Goal: Transaction & Acquisition: Purchase product/service

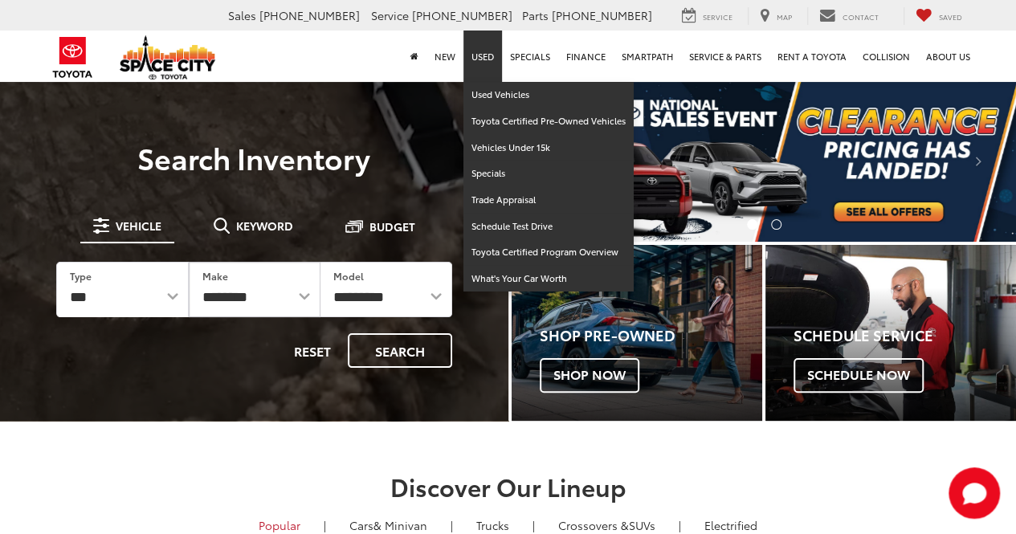
click at [476, 55] on link "Used" at bounding box center [483, 56] width 39 height 51
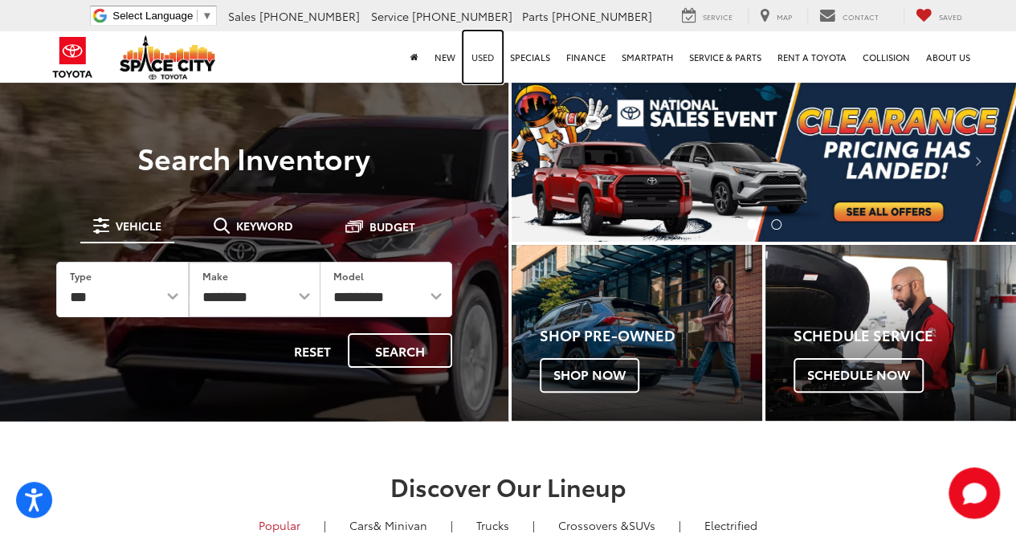
click at [484, 55] on link "Used" at bounding box center [483, 56] width 39 height 51
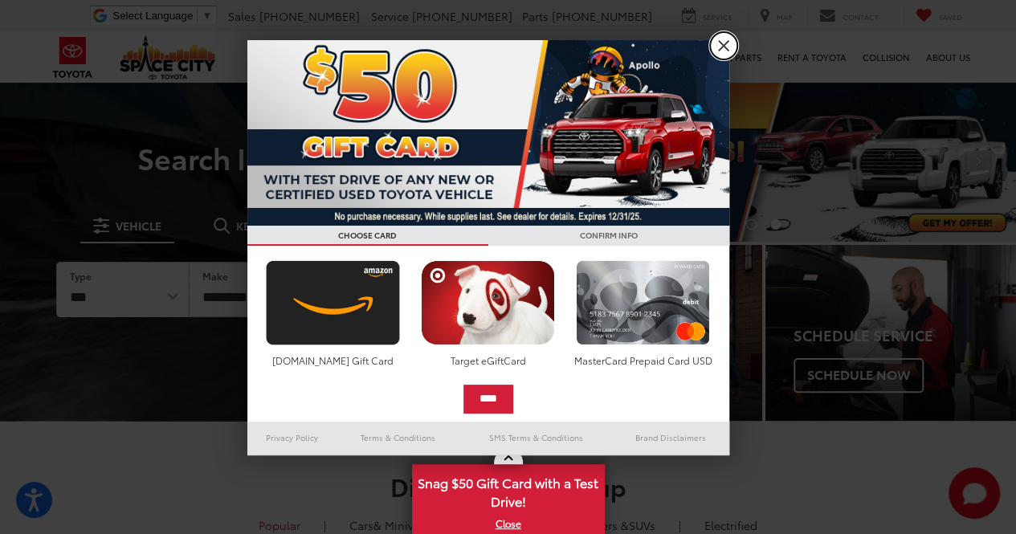
click at [724, 49] on link "X" at bounding box center [723, 45] width 27 height 27
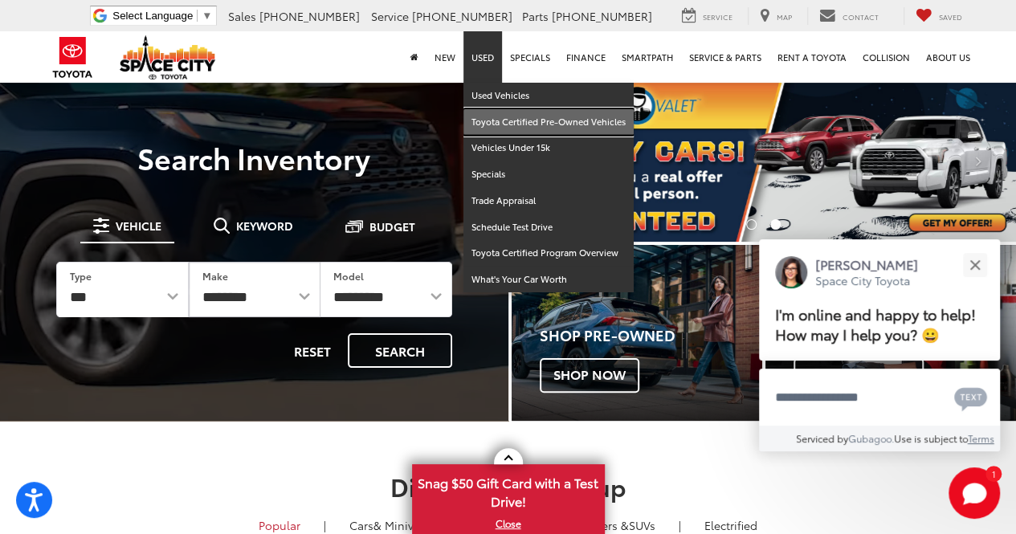
click at [494, 123] on link "Toyota Certified Pre-Owned Vehicles" at bounding box center [549, 122] width 170 height 27
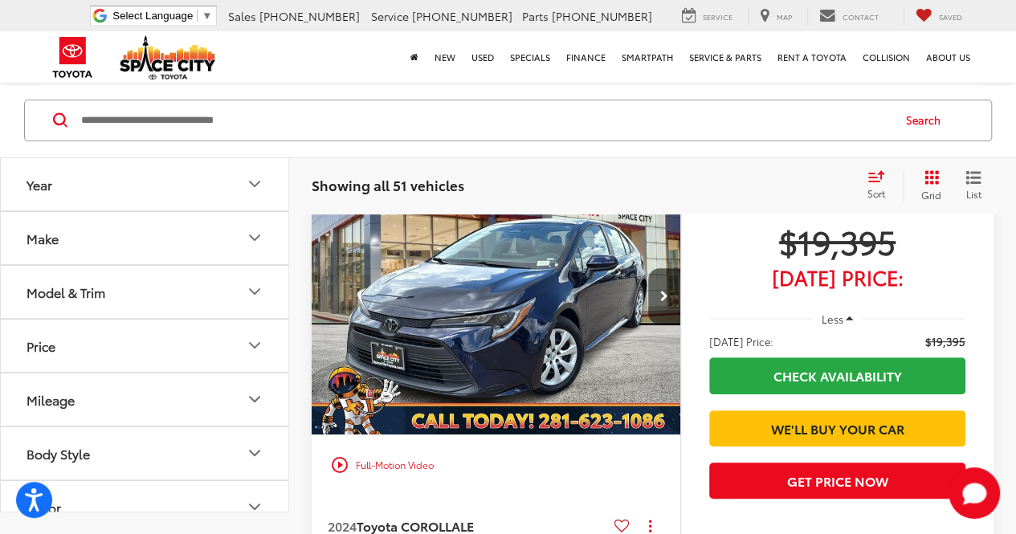
scroll to position [80, 0]
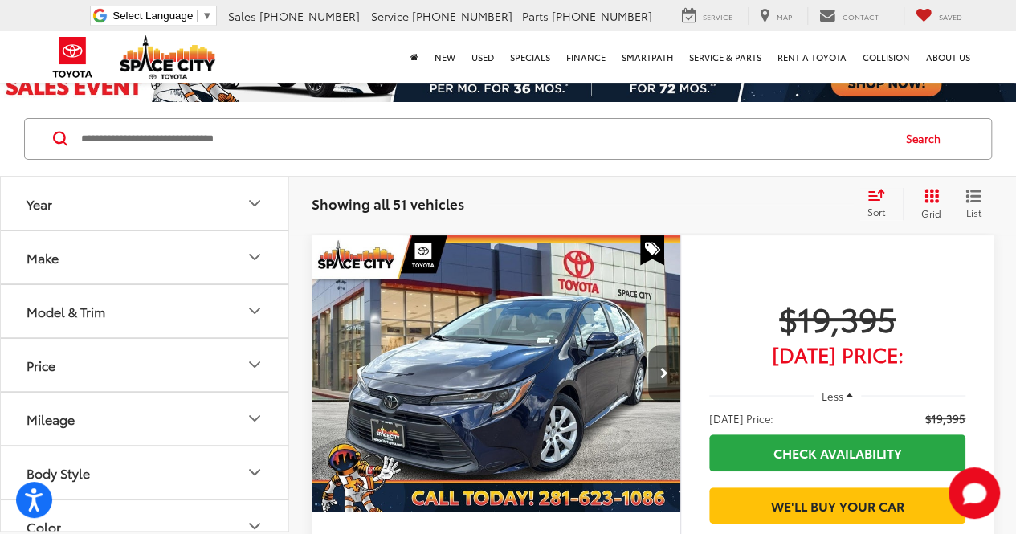
click at [880, 210] on span "Sort" at bounding box center [877, 212] width 18 height 14
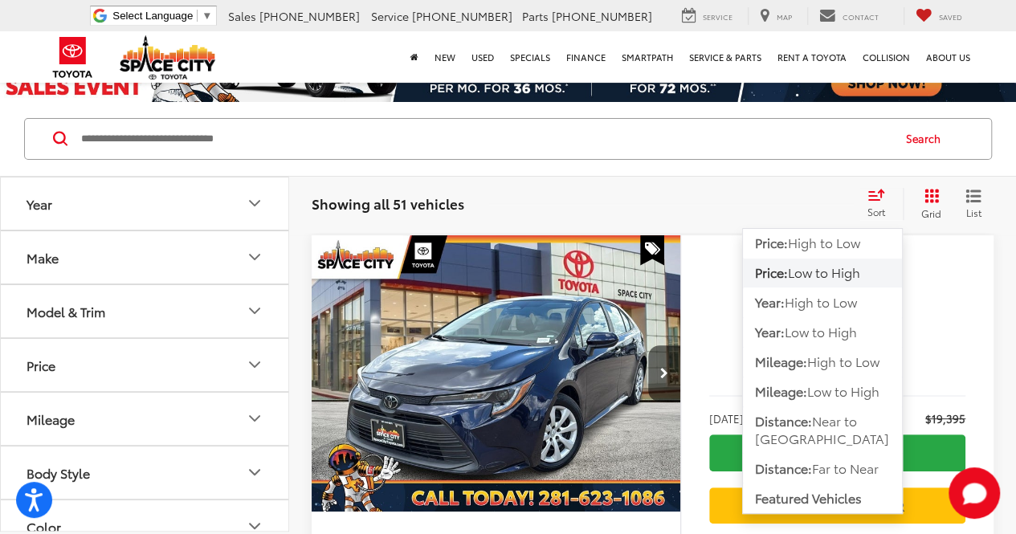
click at [827, 268] on span "Low to High" at bounding box center [824, 272] width 72 height 18
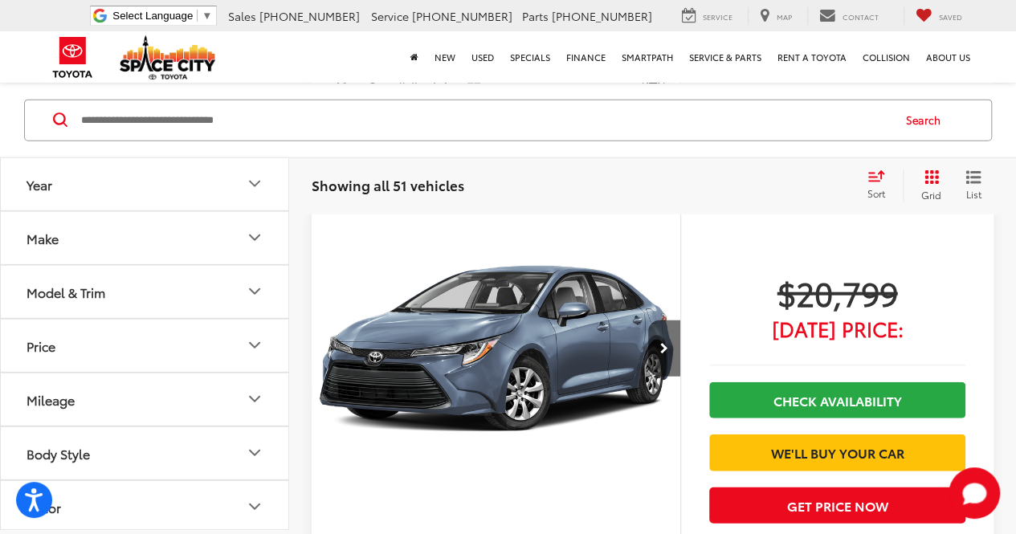
scroll to position [5061, 0]
